Goal: Task Accomplishment & Management: Manage account settings

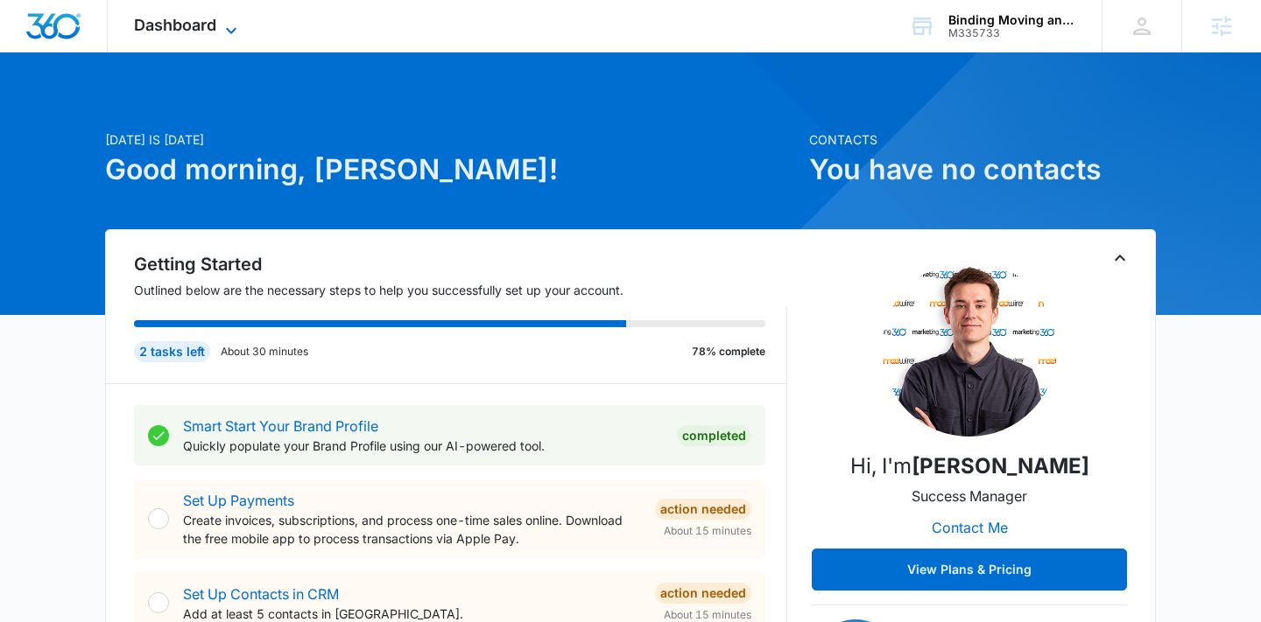
click at [202, 28] on span "Dashboard" at bounding box center [175, 25] width 82 height 18
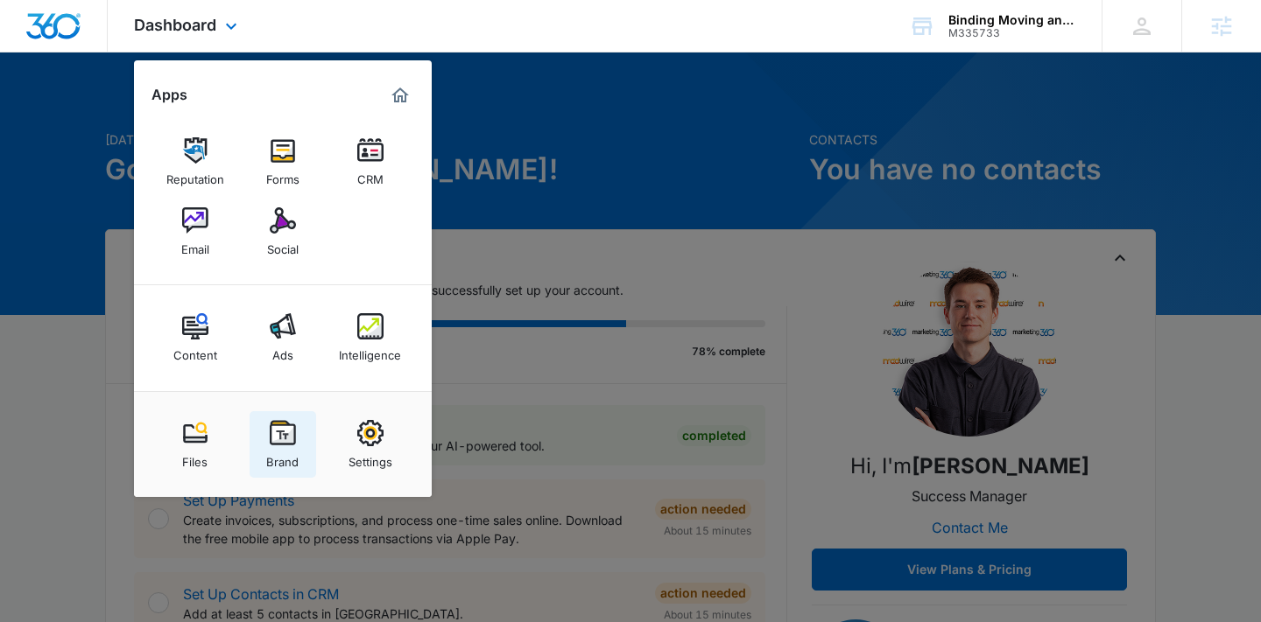
click at [283, 429] on img at bounding box center [283, 433] width 26 height 26
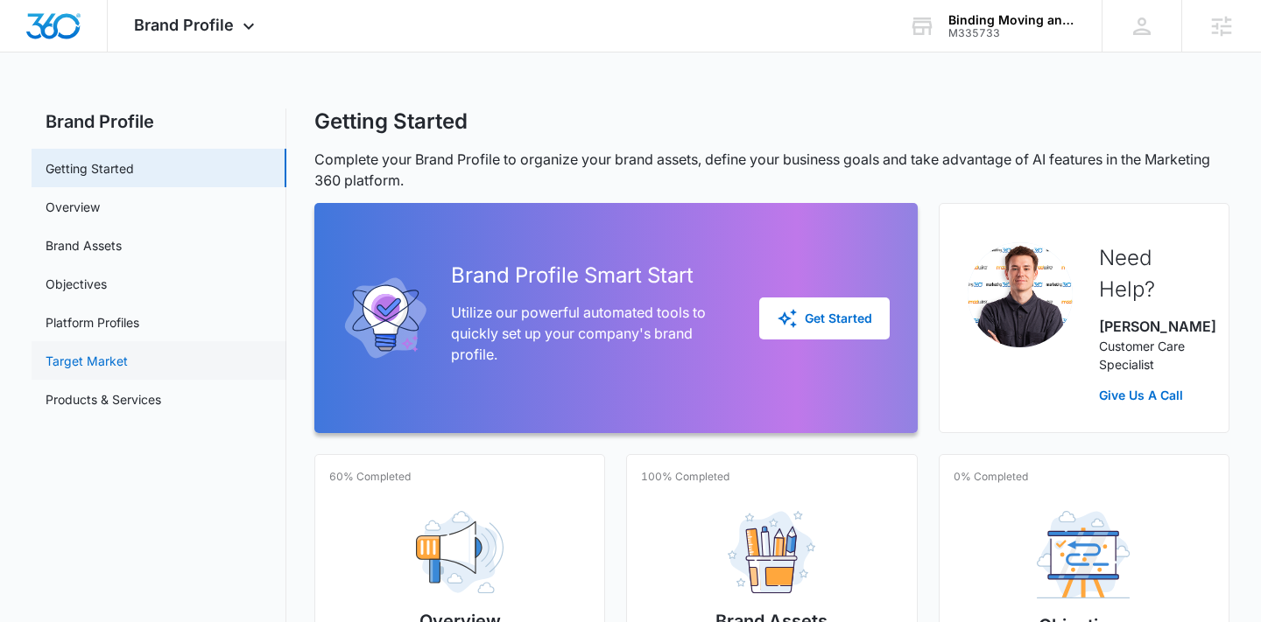
click at [108, 369] on link "Target Market" at bounding box center [87, 361] width 82 height 18
